Goal: Task Accomplishment & Management: Manage account settings

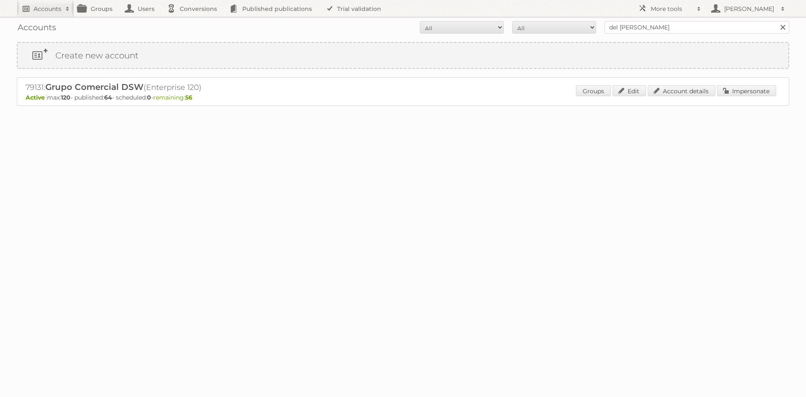
click at [41, 11] on h2 "Accounts" at bounding box center [48, 9] width 28 height 8
click at [67, 32] on input"] "text" at bounding box center [113, 27] width 185 height 13
type input"] "seda"
click at [194, 21] on input "Search" at bounding box center [200, 27] width 13 height 13
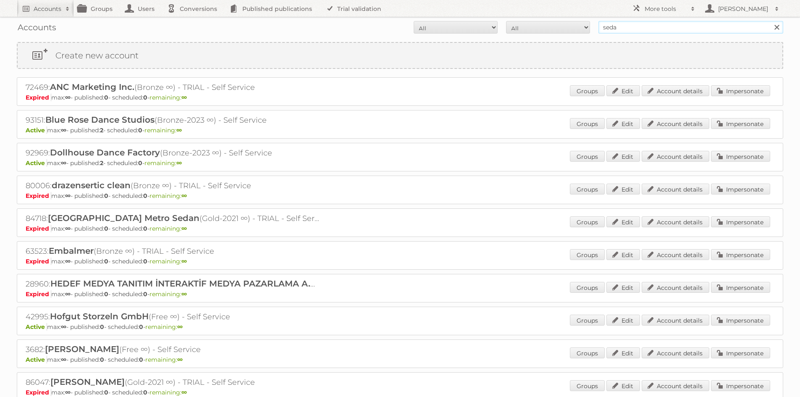
click at [622, 25] on input "seda" at bounding box center [691, 27] width 185 height 13
click at [770, 21] on input "Search" at bounding box center [776, 27] width 13 height 13
click at [652, 21] on input "seda" at bounding box center [691, 27] width 185 height 13
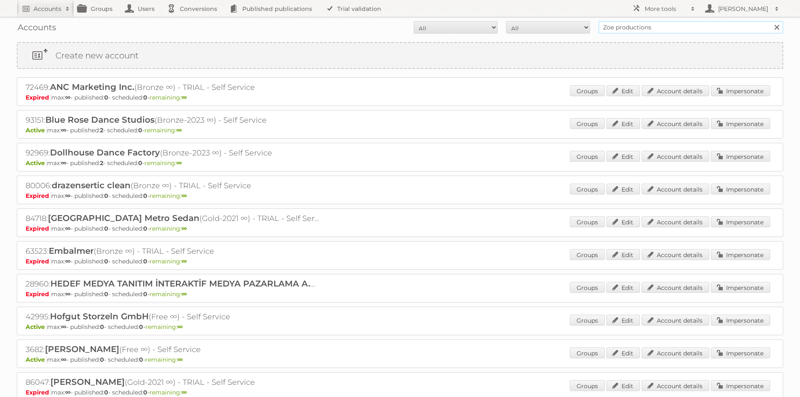
type input "Zoe productions"
click at [770, 21] on input "Search" at bounding box center [776, 27] width 13 height 13
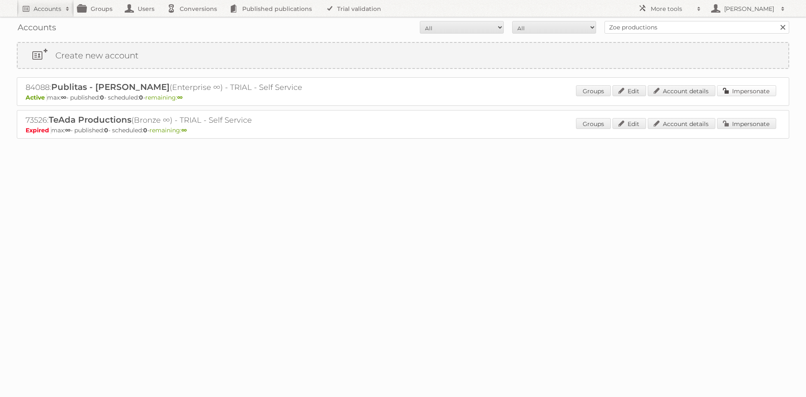
click at [730, 92] on link "Impersonate" at bounding box center [746, 90] width 59 height 11
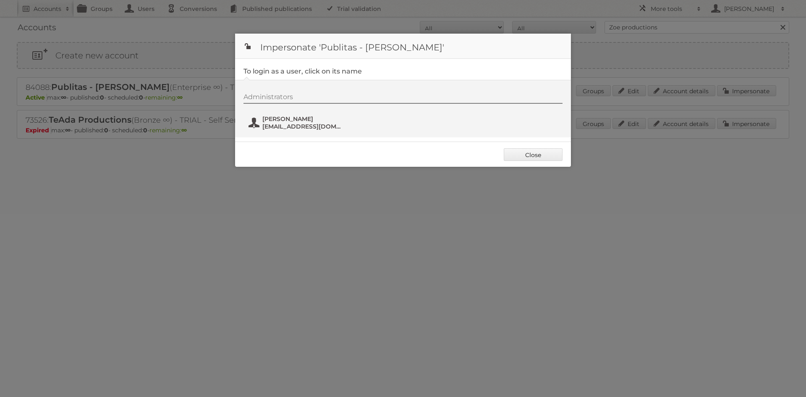
click at [283, 120] on span "Zoë van Duijn" at bounding box center [303, 119] width 81 height 8
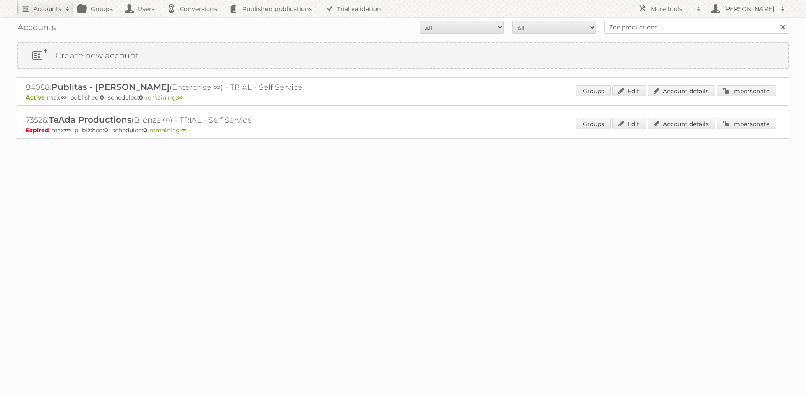
click at [676, 19] on div "Accounts All Active Expired Pending All Paid Trials Self service Zoe production…" at bounding box center [403, 27] width 773 height 21
click at [665, 28] on input "Zoe productions" at bounding box center [697, 27] width 185 height 13
type input "lars scheuten"
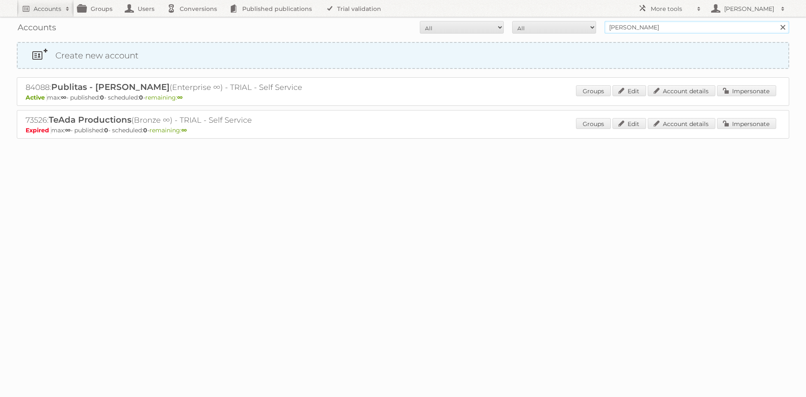
click at [777, 21] on input "Search" at bounding box center [783, 27] width 13 height 13
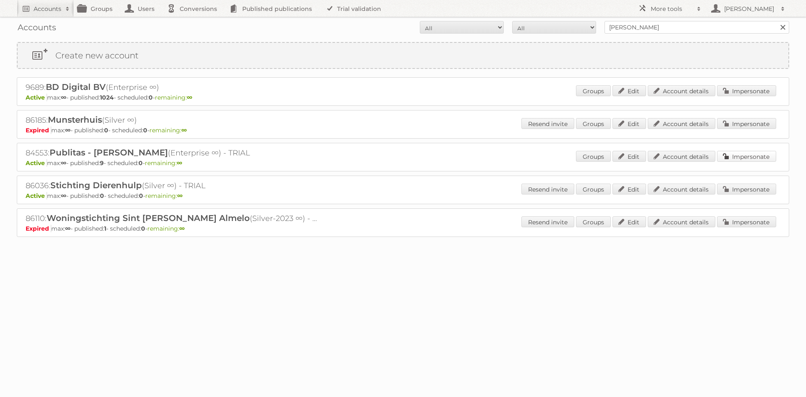
click at [734, 156] on link "Impersonate" at bounding box center [746, 156] width 59 height 11
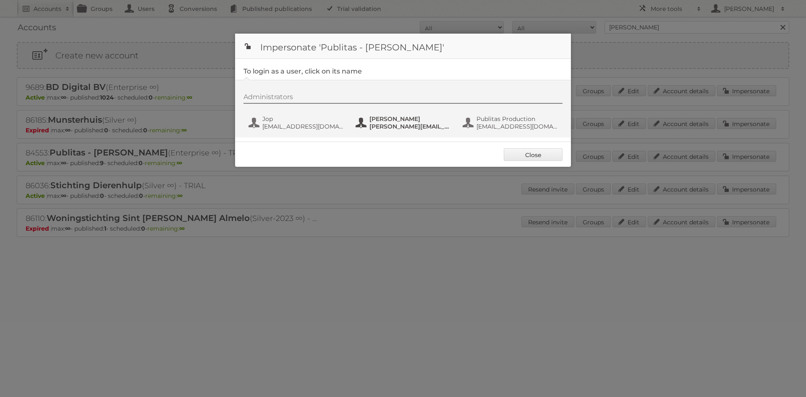
click at [399, 120] on span "[PERSON_NAME]" at bounding box center [410, 119] width 81 height 8
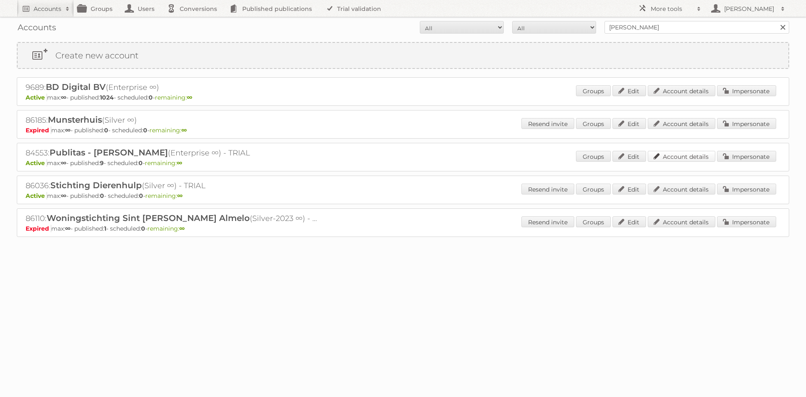
click at [684, 160] on link "Account details" at bounding box center [682, 156] width 68 height 11
